Goal: Task Accomplishment & Management: Complete application form

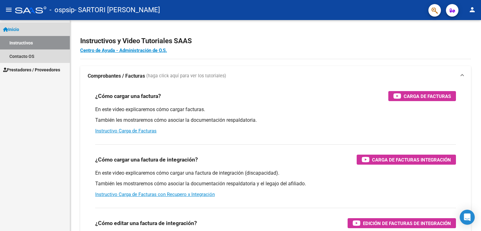
click at [19, 28] on span "Inicio" at bounding box center [11, 29] width 16 height 7
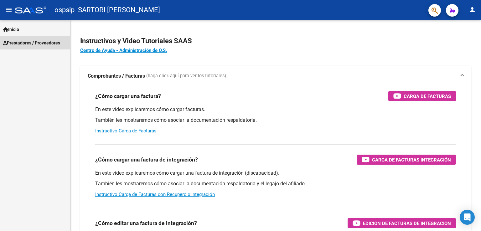
click at [34, 40] on span "Prestadores / Proveedores" at bounding box center [31, 42] width 57 height 7
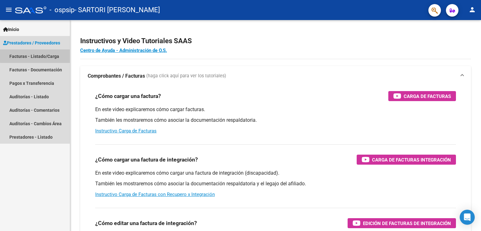
click at [36, 55] on link "Facturas - Listado/Carga" at bounding box center [35, 55] width 70 height 13
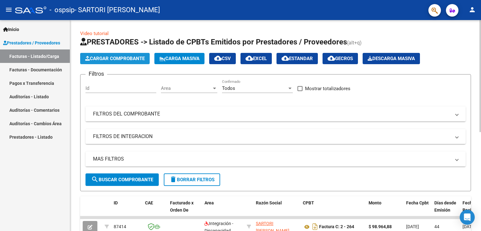
click at [119, 60] on span "Cargar Comprobante" at bounding box center [114, 59] width 59 height 6
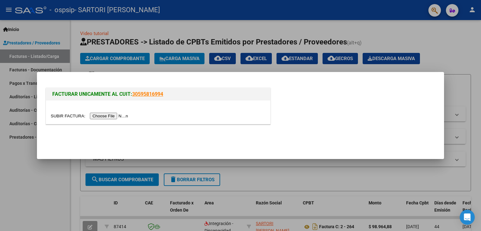
click at [105, 116] on input "file" at bounding box center [90, 116] width 79 height 7
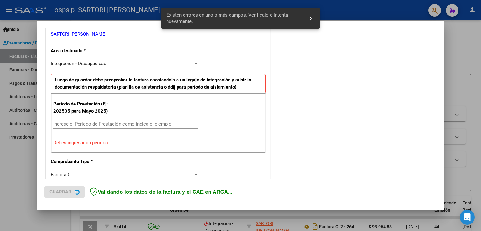
scroll to position [131, 0]
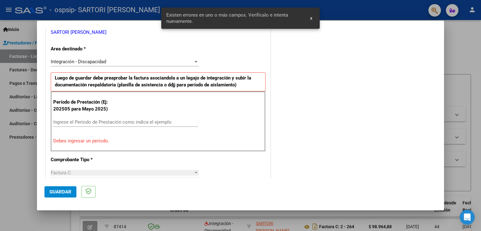
click at [84, 123] on input "Ingrese el Período de Prestación como indica el ejemplo" at bounding box center [125, 122] width 145 height 6
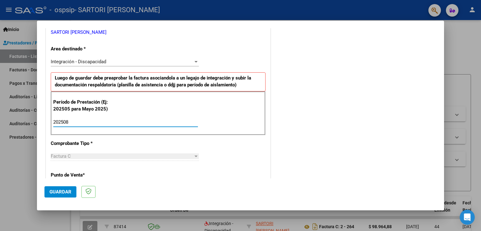
type input "202508"
click at [59, 191] on span "Guardar" at bounding box center [60, 192] width 22 height 6
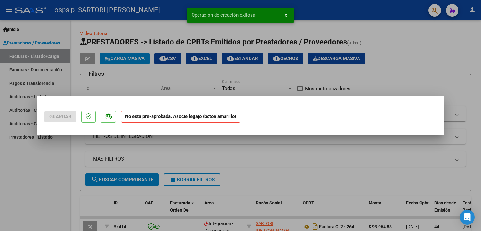
scroll to position [0, 0]
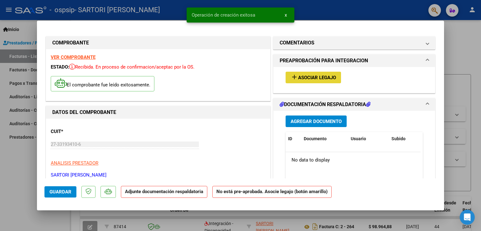
click at [327, 73] on button "add Asociar Legajo" at bounding box center [313, 78] width 55 height 12
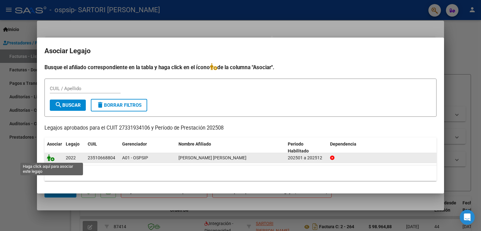
click at [51, 159] on icon at bounding box center [51, 157] width 8 height 7
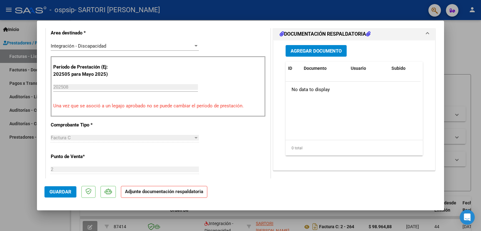
scroll to position [116, 0]
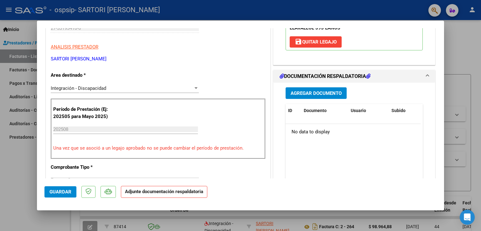
click at [320, 95] on span "Agregar Documento" at bounding box center [316, 93] width 51 height 6
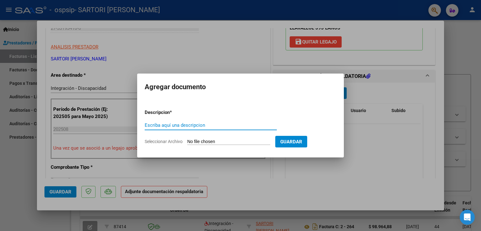
click at [176, 126] on input "Escriba aquí una descripcion" at bounding box center [211, 125] width 132 height 6
type input "PLANILLA ASISTENCIA"
click at [207, 140] on input "Seleccionar Archivo" at bounding box center [228, 142] width 83 height 6
click at [213, 141] on input "Seleccionar Archivo" at bounding box center [228, 142] width 83 height 6
click at [293, 178] on div at bounding box center [240, 115] width 481 height 231
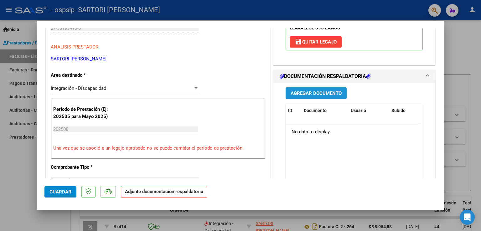
click at [314, 95] on span "Agregar Documento" at bounding box center [316, 93] width 51 height 6
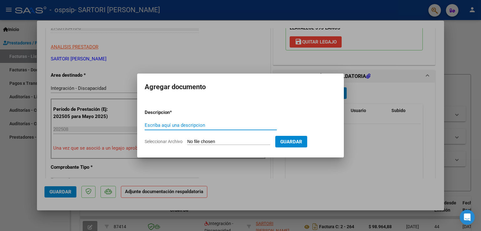
click at [180, 124] on input "Escriba aquí una descripcion" at bounding box center [211, 125] width 132 height 6
type input "asistencia"
click at [202, 141] on input "Seleccionar Archivo" at bounding box center [228, 142] width 83 height 6
type input "C:\fakepath\Adobe Scan [DATE] (1).pdf"
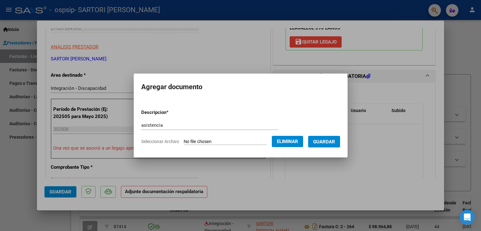
click at [328, 140] on span "Guardar" at bounding box center [324, 142] width 22 height 6
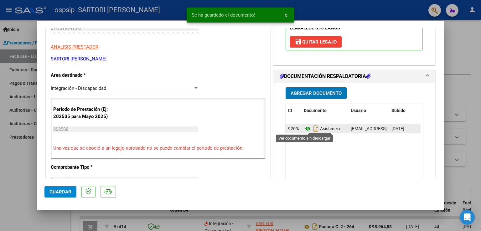
click at [305, 130] on icon at bounding box center [308, 129] width 8 height 8
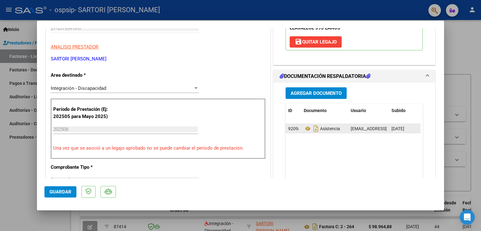
click at [403, 128] on span "[DATE]" at bounding box center [397, 128] width 13 height 5
drag, startPoint x: 403, startPoint y: 128, endPoint x: 342, endPoint y: 150, distance: 65.3
click at [342, 150] on datatable-body "92094 Asistencia [EMAIL_ADDRESS][DOMAIN_NAME] - [PERSON_NAME] [DATE]" at bounding box center [353, 153] width 135 height 58
click at [426, 77] on span at bounding box center [427, 77] width 3 height 8
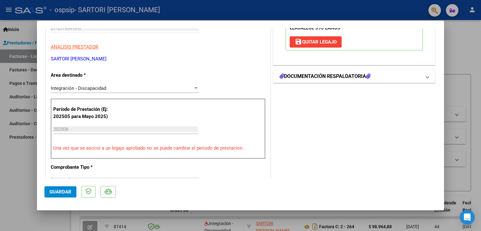
click at [412, 78] on mat-panel-title "DOCUMENTACIÓN RESPALDATORIA" at bounding box center [351, 77] width 142 height 8
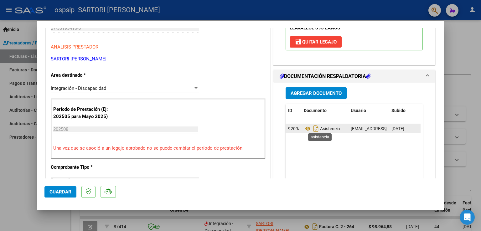
click at [331, 129] on span "Asistencia" at bounding box center [322, 128] width 36 height 5
drag, startPoint x: 314, startPoint y: 129, endPoint x: 312, endPoint y: 133, distance: 4.5
click at [312, 133] on icon "Descargar documento" at bounding box center [316, 129] width 8 height 10
click at [397, 128] on span "[DATE]" at bounding box center [397, 128] width 13 height 5
drag, startPoint x: 399, startPoint y: 128, endPoint x: 346, endPoint y: 160, distance: 61.4
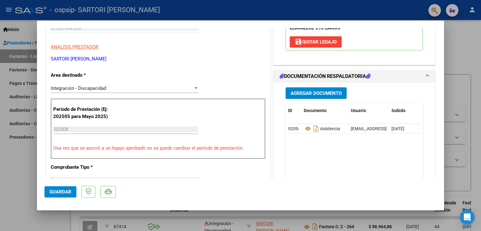
click at [346, 160] on datatable-body "92094 Asistencia [EMAIL_ADDRESS][DOMAIN_NAME] - [PERSON_NAME] [DATE]" at bounding box center [353, 153] width 135 height 58
click at [319, 92] on span "Agregar Documento" at bounding box center [316, 93] width 51 height 6
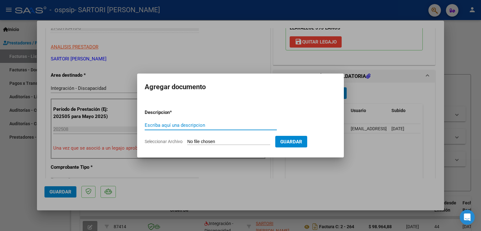
click at [396, 144] on div at bounding box center [240, 115] width 481 height 231
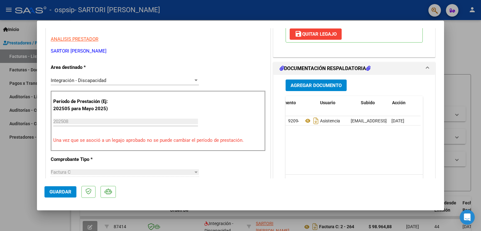
scroll to position [0, 31]
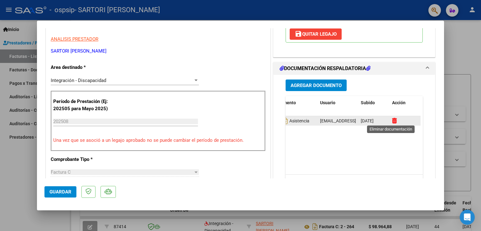
click at [392, 121] on icon at bounding box center [394, 121] width 5 height 6
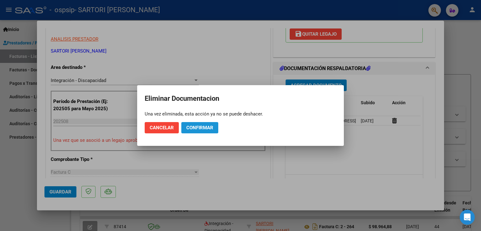
click at [200, 125] on span "Confirmar" at bounding box center [199, 128] width 27 height 6
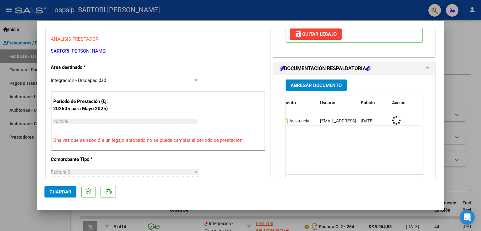
scroll to position [0, 0]
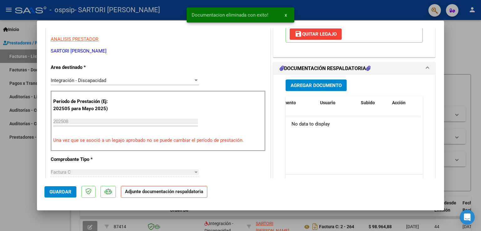
click at [307, 84] on span "Agregar Documento" at bounding box center [316, 86] width 51 height 6
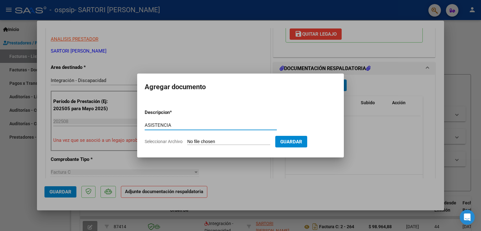
type input "ASISTENCIA"
click at [209, 141] on input "Seleccionar Archivo" at bounding box center [228, 142] width 83 height 6
type input "C:\fakepath\AGOSTO ASISTENCIA [PERSON_NAME].pdf"
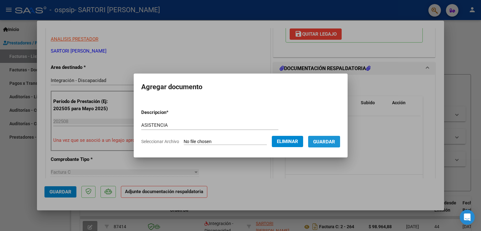
click at [324, 142] on span "Guardar" at bounding box center [324, 142] width 22 height 6
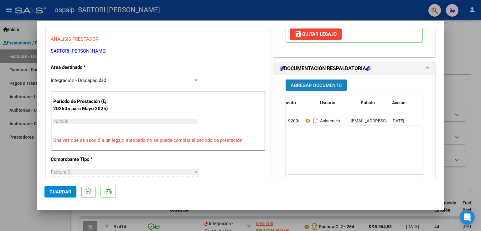
click at [302, 84] on span "Agregar Documento" at bounding box center [316, 86] width 51 height 6
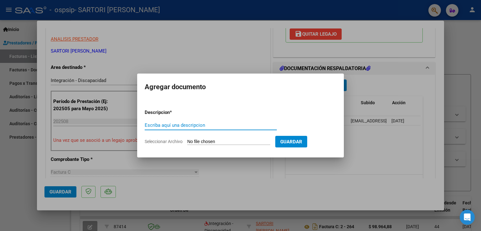
click at [189, 126] on input "Escriba aquí una descripcion" at bounding box center [211, 125] width 132 height 6
type input "CBU"
click at [199, 140] on input "Seleccionar Archivo" at bounding box center [228, 142] width 83 height 6
type input "C:\fakepath\CBU SARTORI (1).pdf"
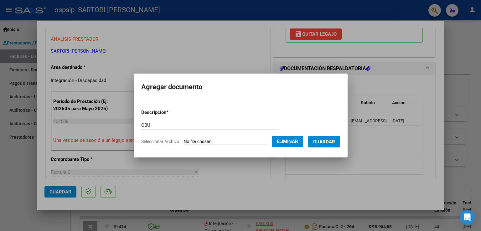
click at [323, 140] on span "Guardar" at bounding box center [324, 142] width 22 height 6
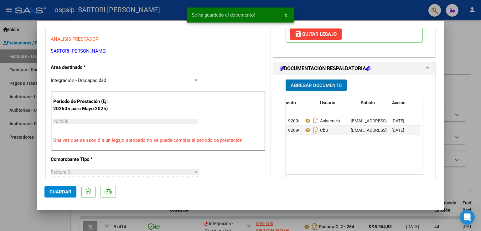
click at [59, 190] on span "Guardar" at bounding box center [60, 192] width 22 height 6
click at [462, 39] on div at bounding box center [240, 115] width 481 height 231
type input "$ 0,00"
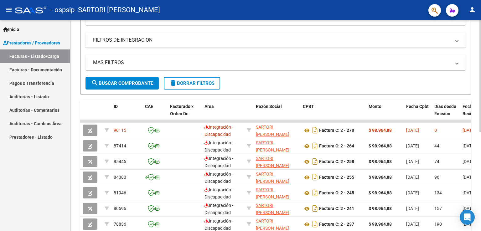
scroll to position [102, 0]
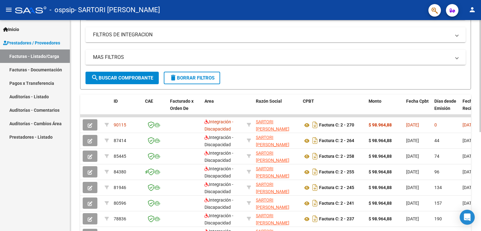
click at [481, 179] on div at bounding box center [480, 131] width 2 height 112
